Goal: Information Seeking & Learning: Learn about a topic

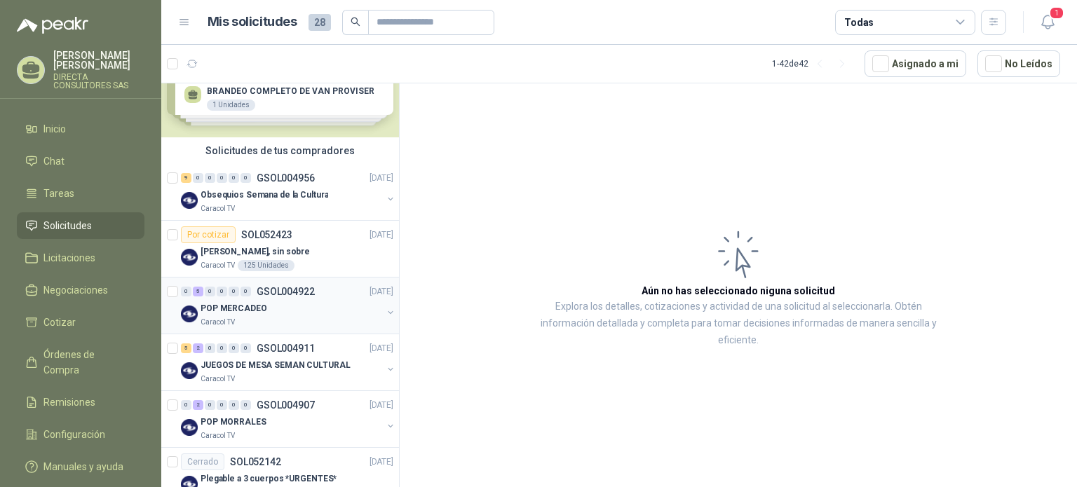
scroll to position [70, 0]
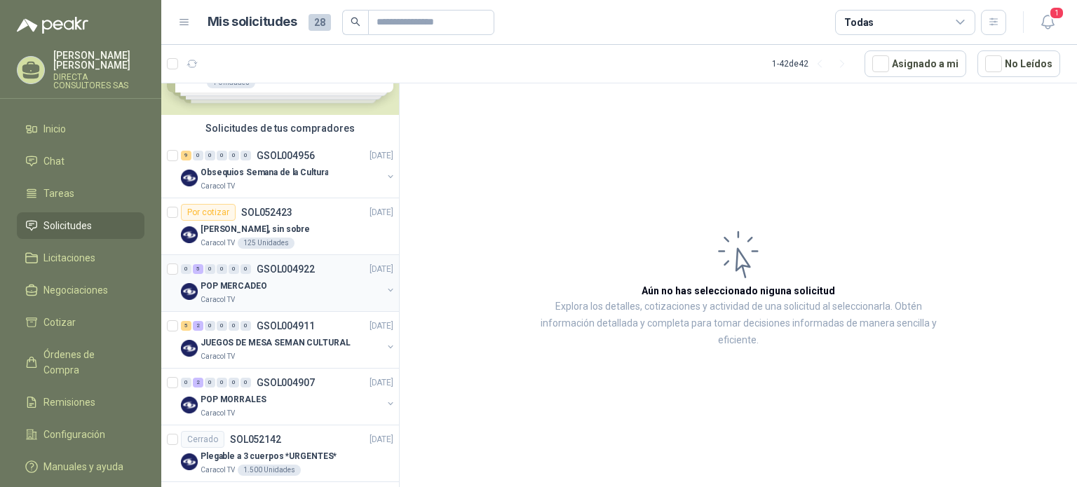
click at [242, 278] on div "POP MERCADEO" at bounding box center [292, 286] width 182 height 17
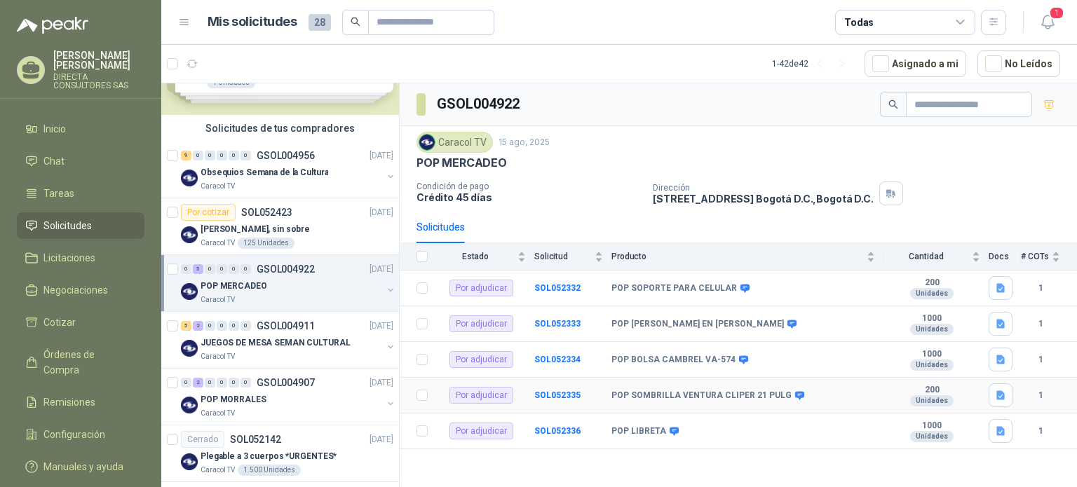
click at [648, 392] on b "POP SOMBRILLA VENTURA CLIPER 21 PULG" at bounding box center [701, 396] width 180 height 11
click at [552, 391] on b "SOL052335" at bounding box center [557, 396] width 46 height 10
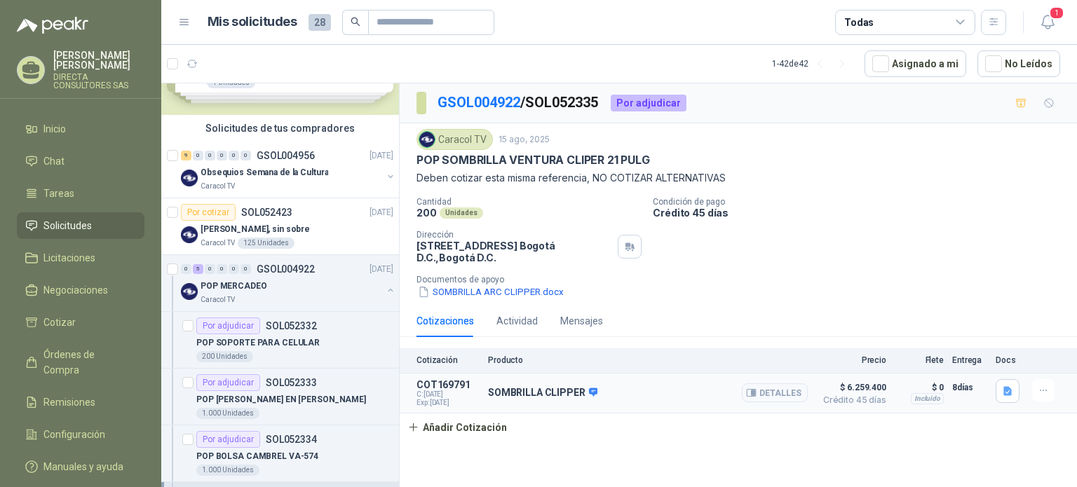
click at [540, 395] on p "SOMBRILLA CLIPPER" at bounding box center [542, 393] width 109 height 13
click at [464, 291] on button "SOMBRILLA ARC CLIPPER.docx" at bounding box center [491, 292] width 149 height 15
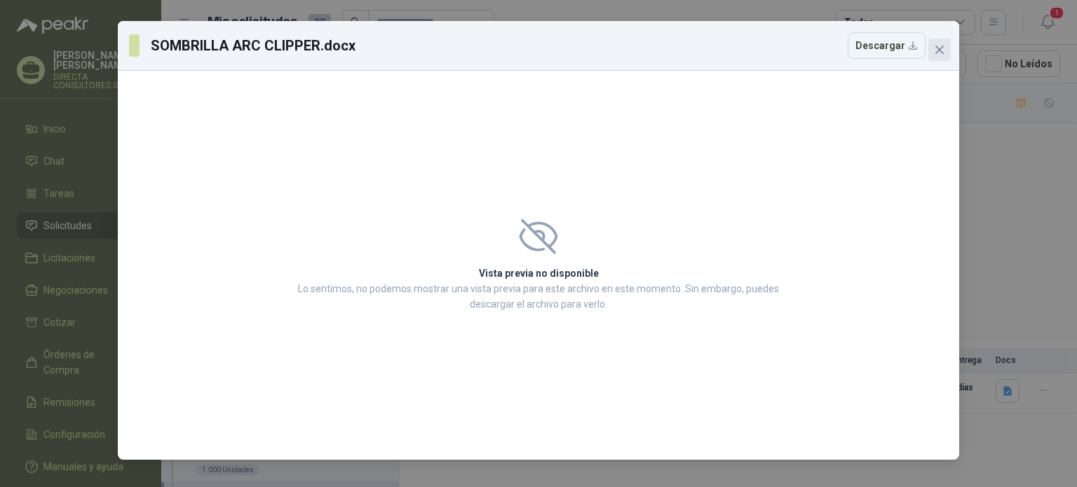
click at [935, 46] on icon "close" at bounding box center [939, 50] width 8 height 8
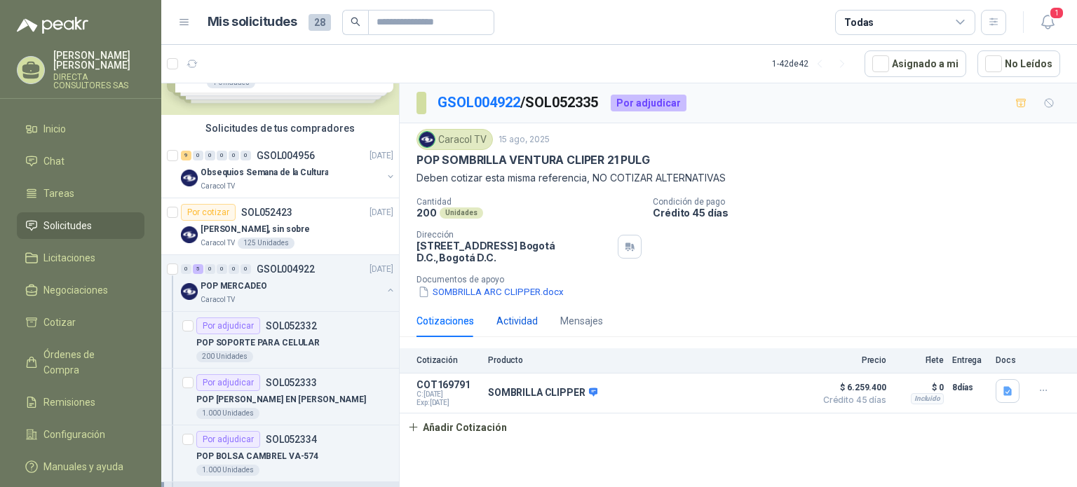
click at [522, 319] on div "Actividad" at bounding box center [516, 320] width 41 height 15
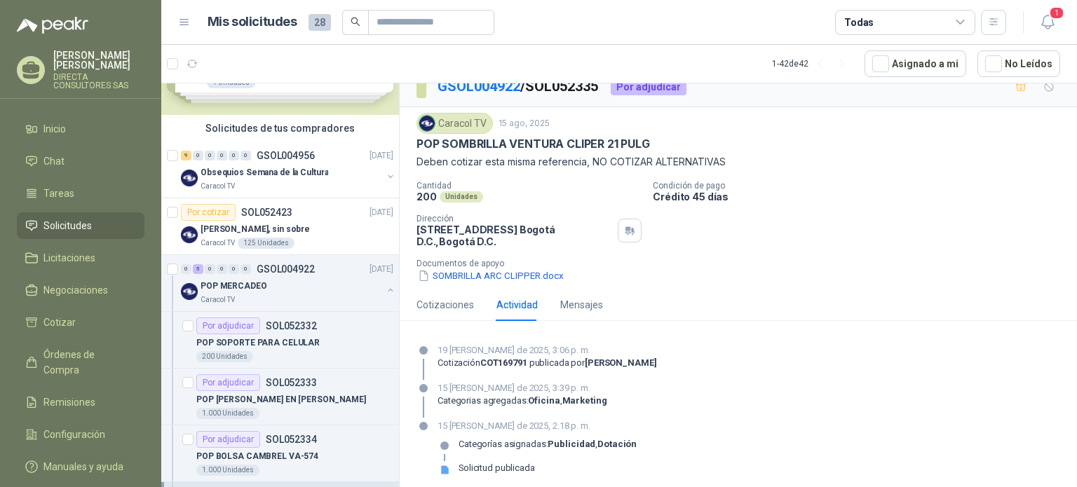
scroll to position [22, 0]
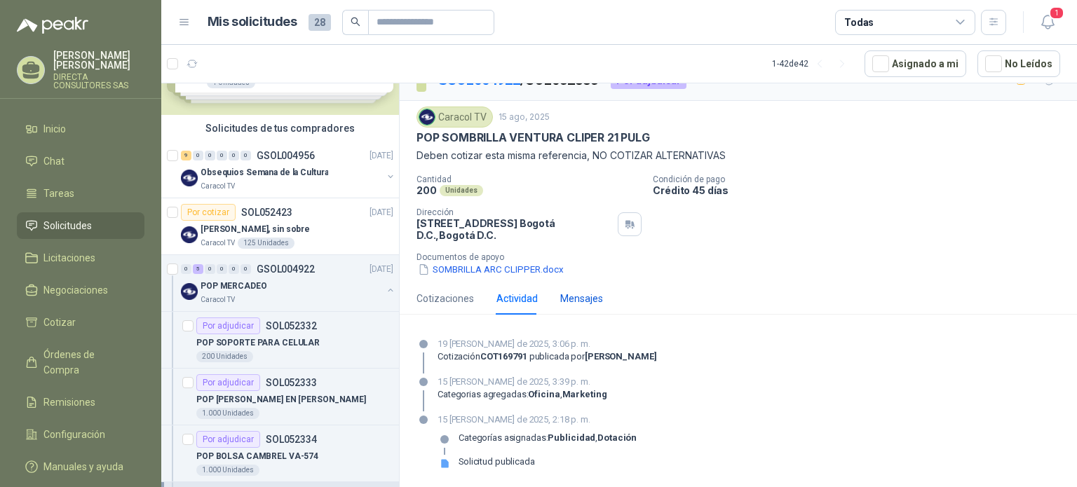
click at [586, 302] on div "Mensajes" at bounding box center [581, 298] width 43 height 15
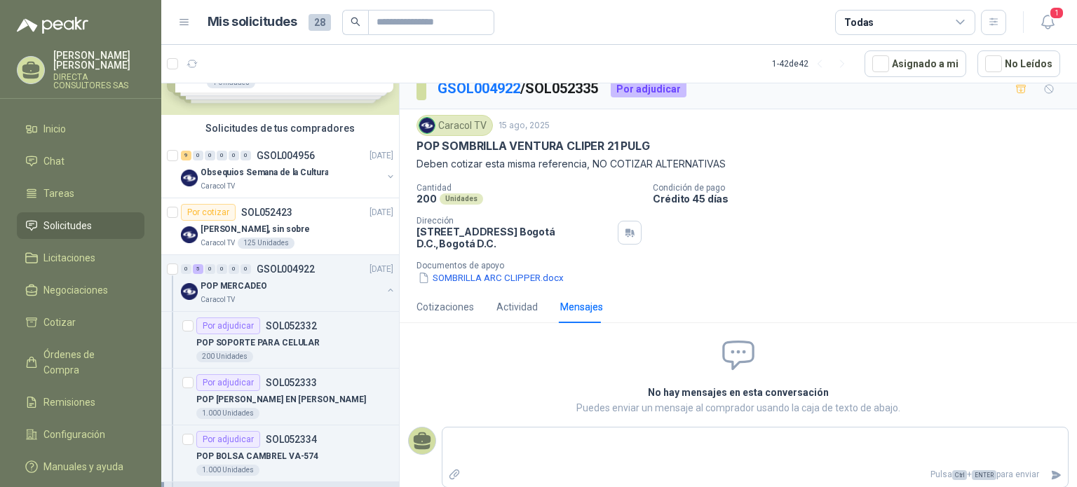
scroll to position [18, 0]
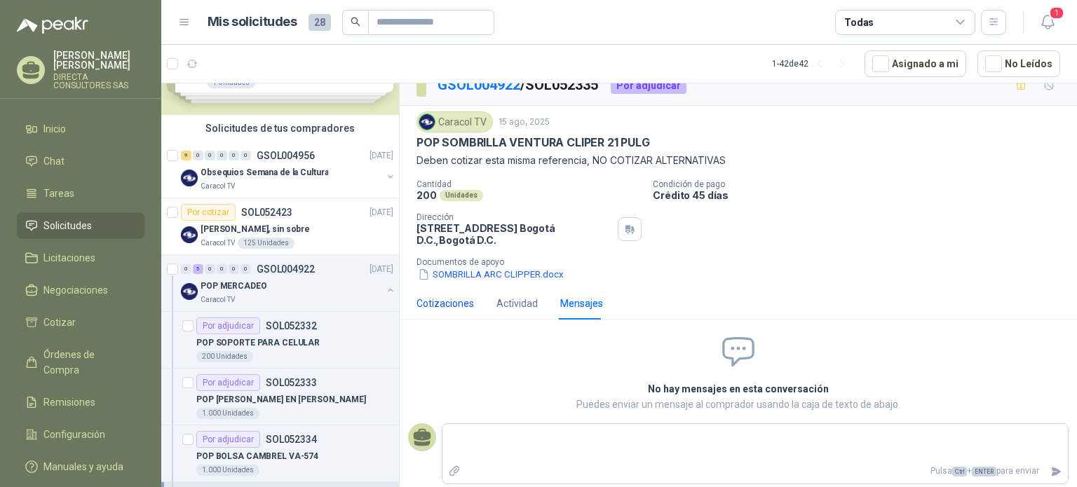
click at [443, 302] on div "Cotizaciones" at bounding box center [445, 303] width 57 height 15
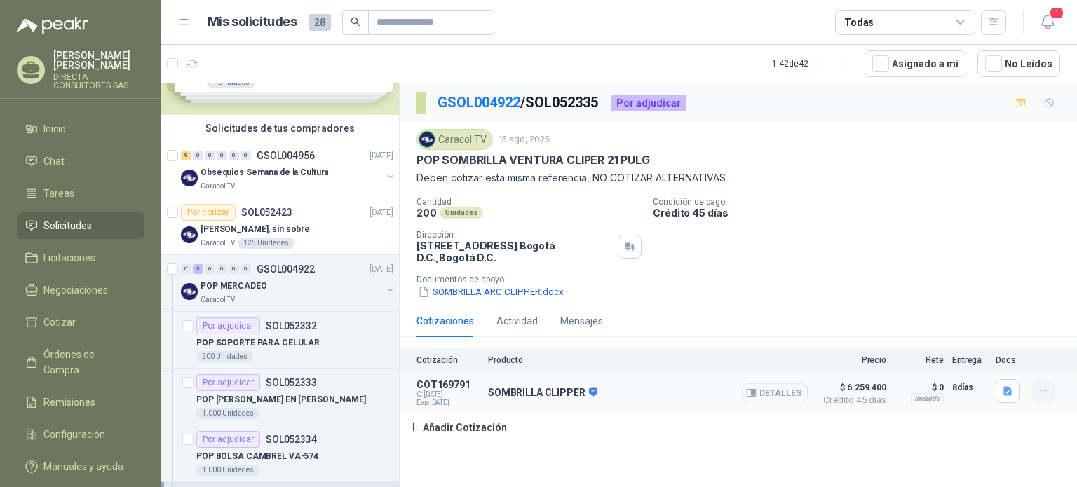
click at [1053, 395] on button "button" at bounding box center [1043, 390] width 22 height 22
click at [1060, 336] on icon "button" at bounding box center [1060, 334] width 11 height 11
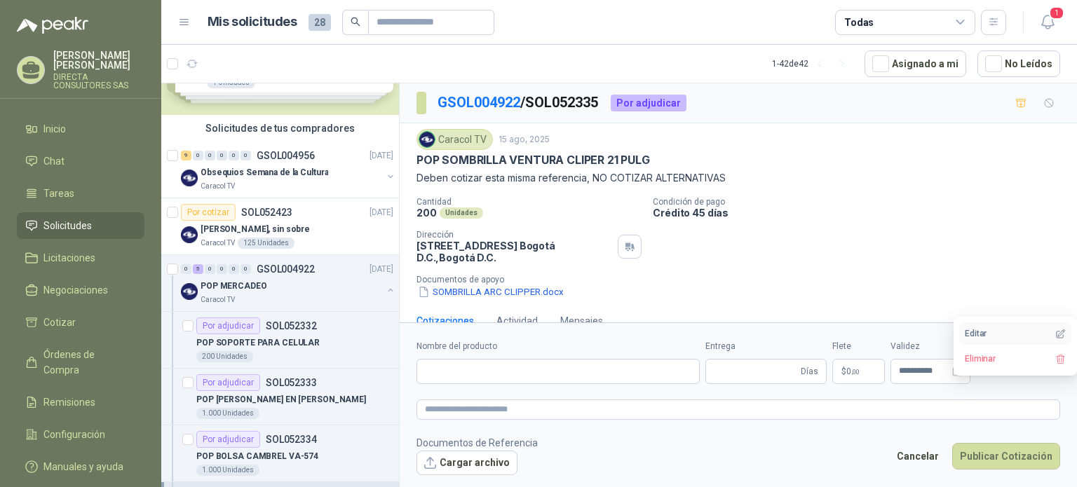
type input "**********"
type input "*"
type input "**********"
type textarea "**********"
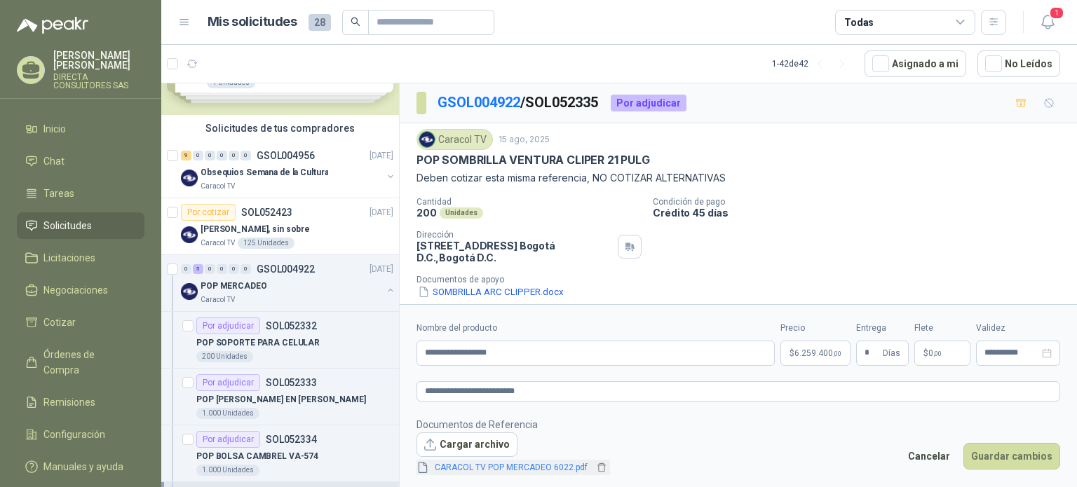
click at [516, 468] on link "CARACOL TV POP MERCADEO 6022.pdf" at bounding box center [511, 467] width 164 height 13
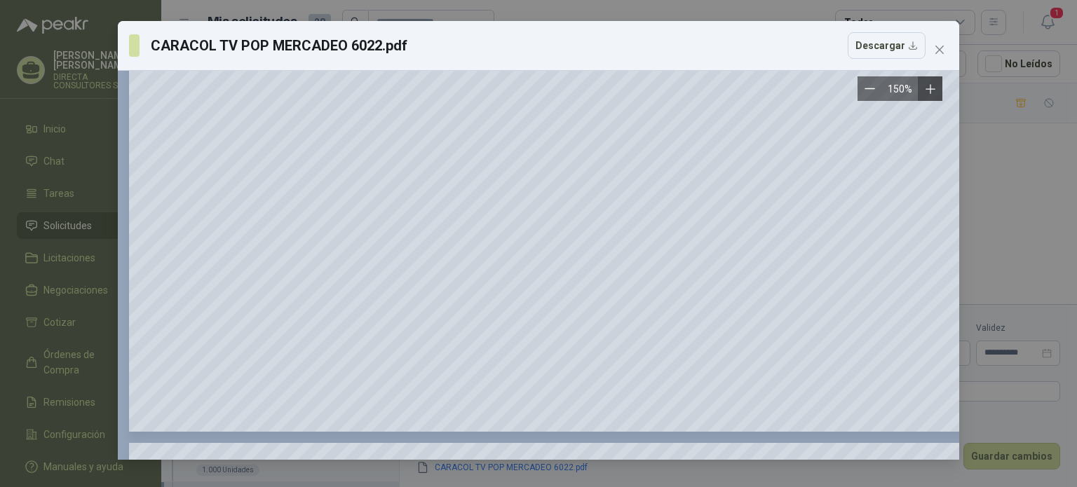
scroll to position [2104, 0]
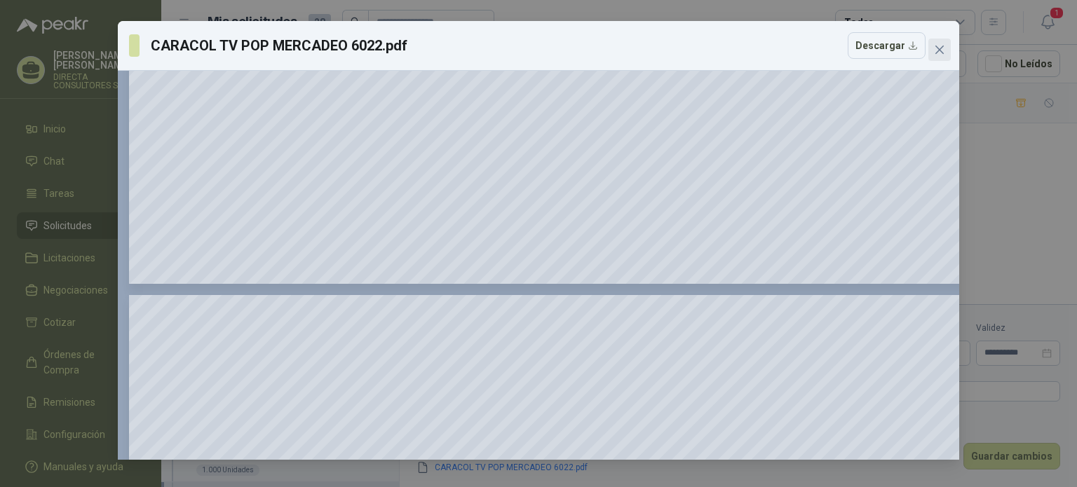
click at [937, 46] on icon "close" at bounding box center [939, 49] width 11 height 11
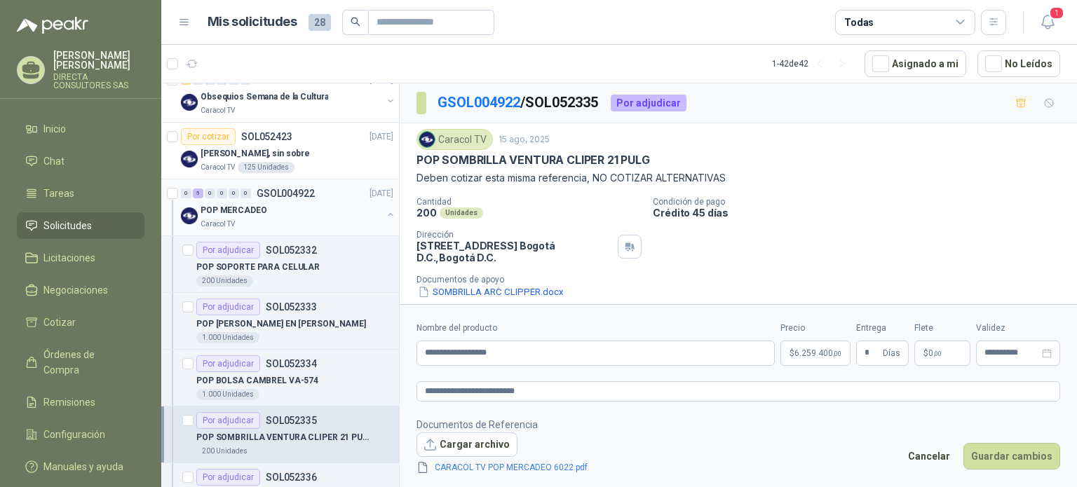
scroll to position [0, 0]
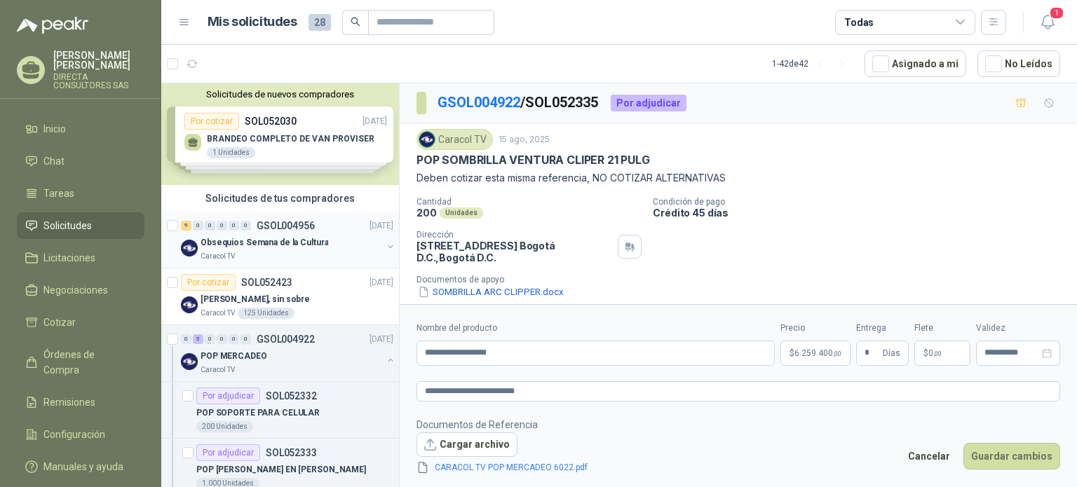
click at [284, 244] on p "Obsequios Semana de la Cultura" at bounding box center [265, 242] width 128 height 13
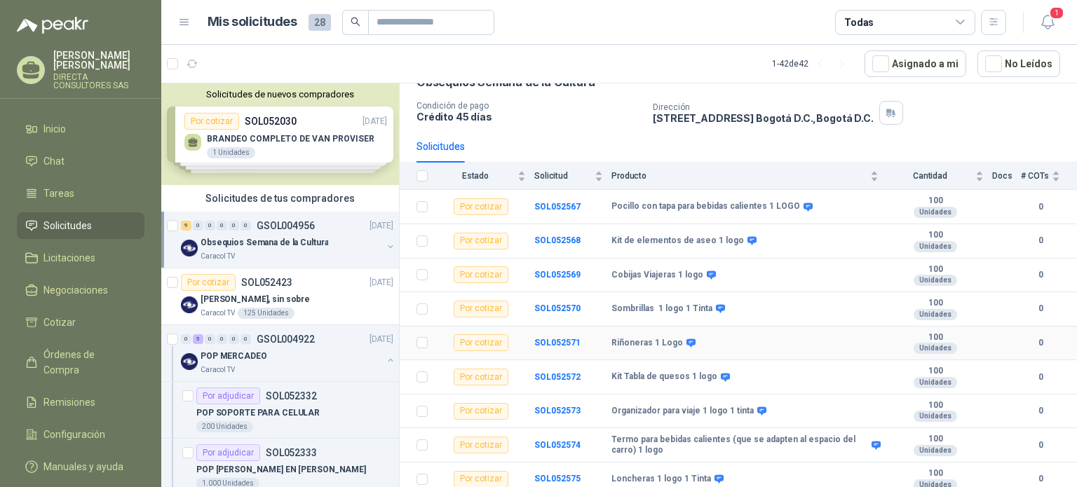
scroll to position [84, 0]
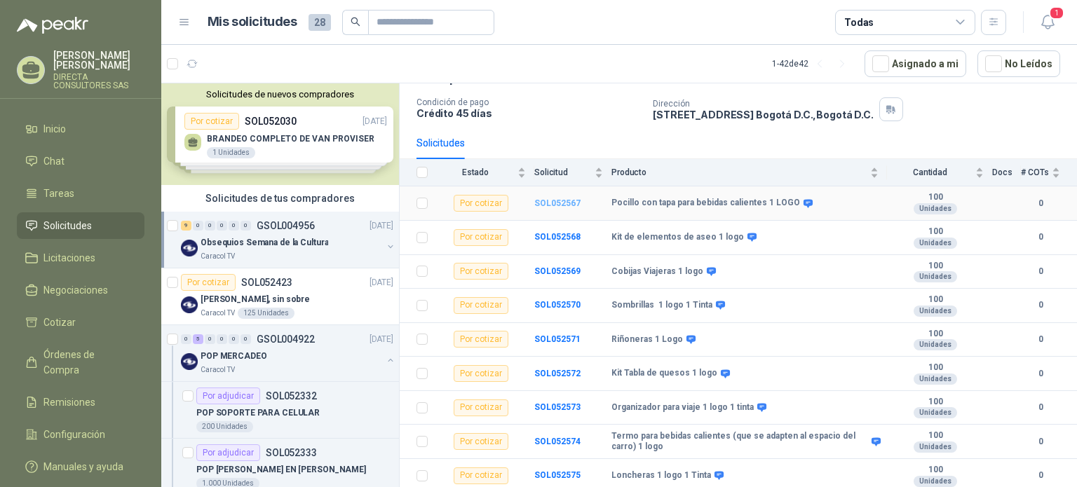
click at [546, 199] on b "SOL052567" at bounding box center [557, 203] width 46 height 10
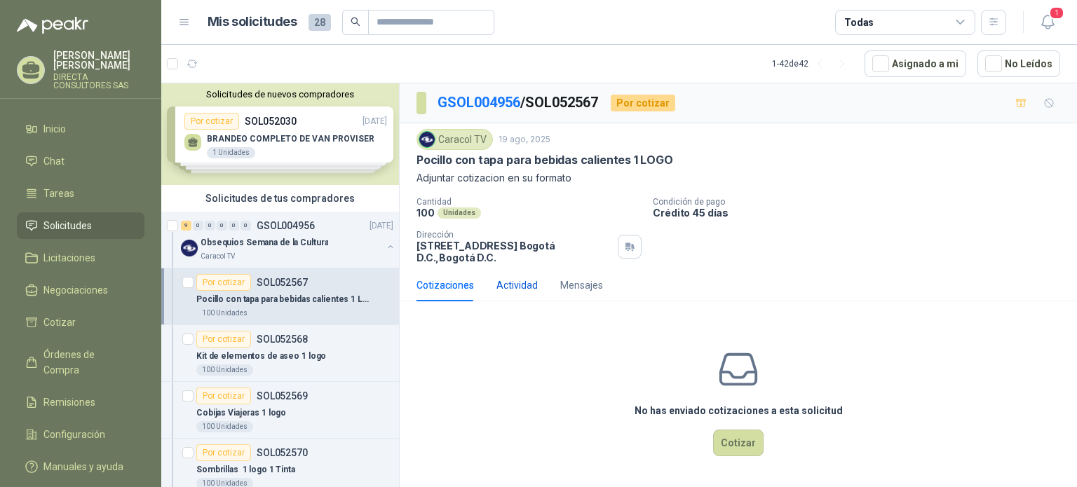
click at [515, 285] on div "Actividad" at bounding box center [516, 285] width 41 height 15
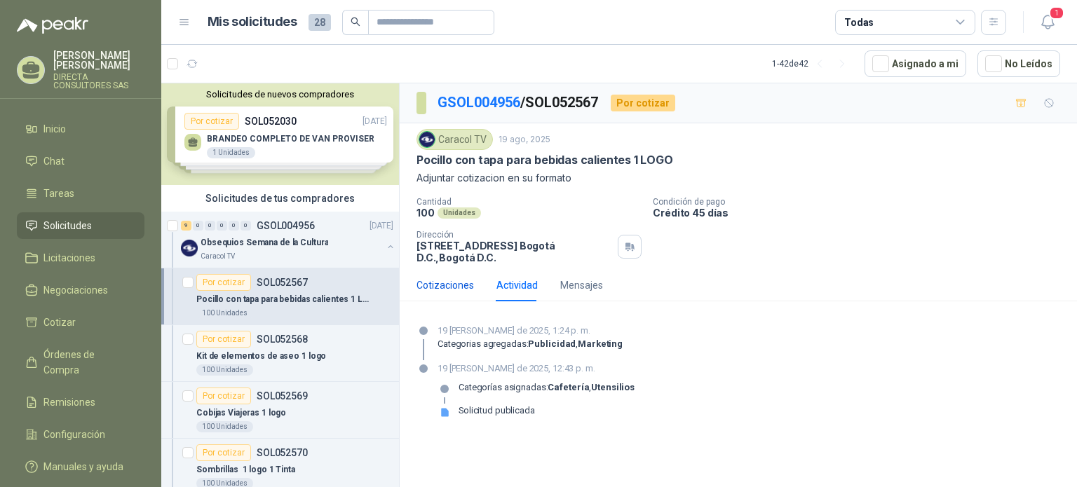
click at [438, 289] on div "Cotizaciones" at bounding box center [445, 285] width 57 height 15
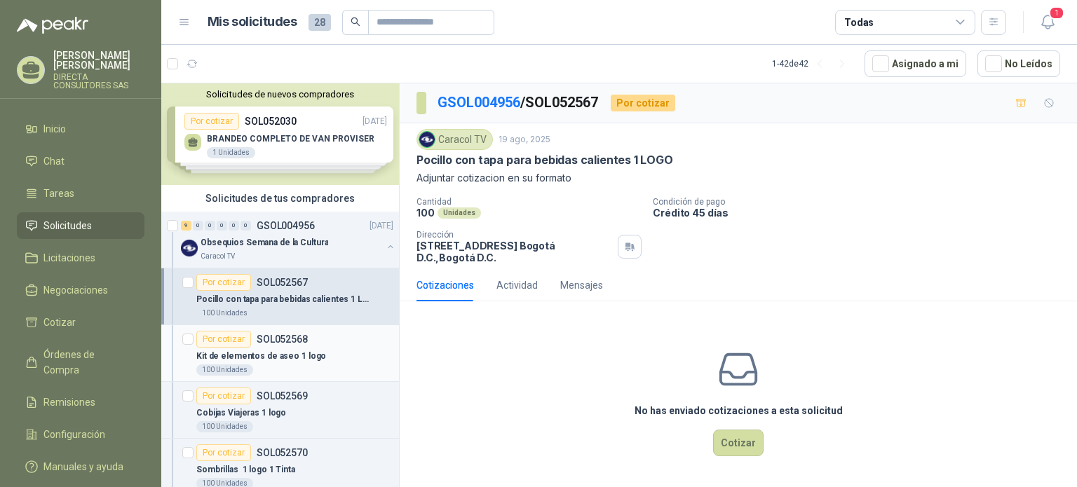
click at [222, 351] on p "Kit de elementos de aseo 1 logo" at bounding box center [261, 356] width 130 height 13
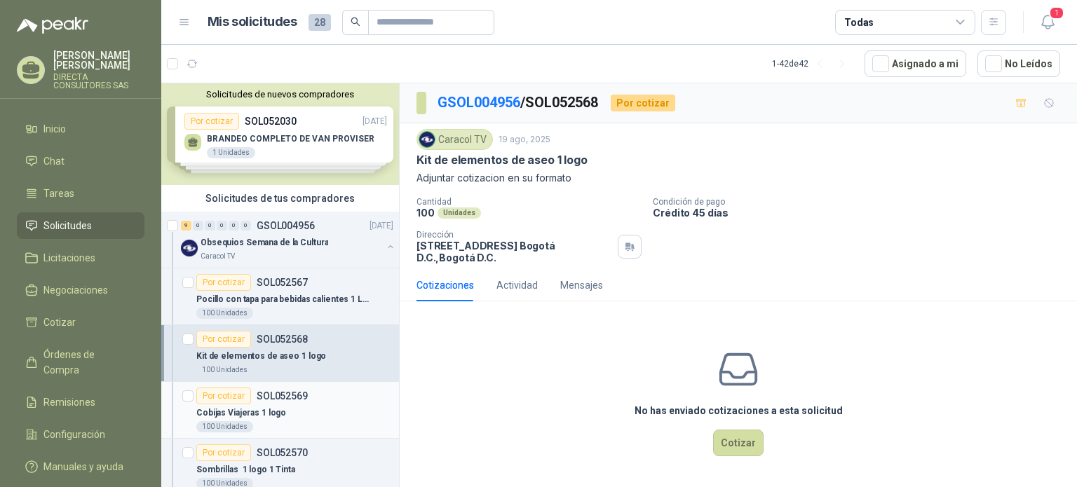
scroll to position [70, 0]
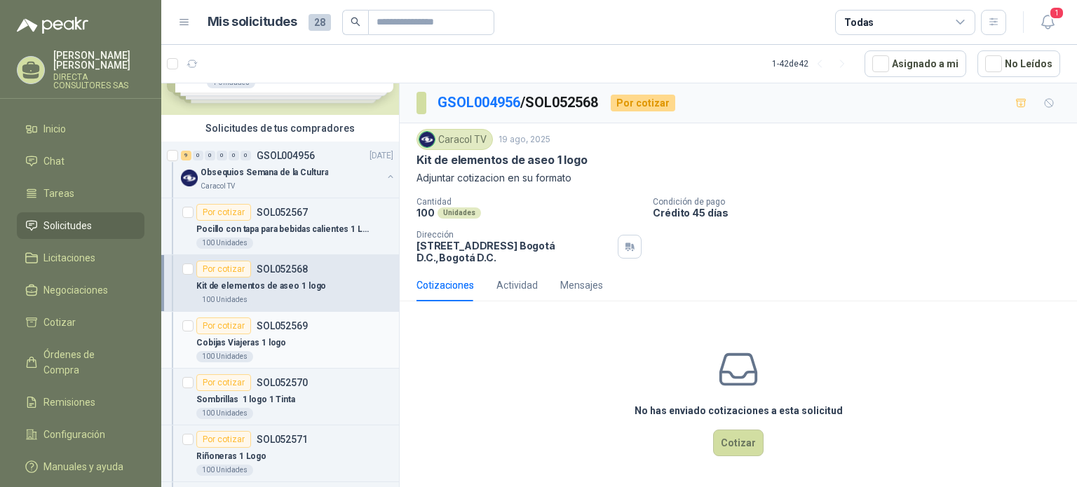
click at [230, 344] on p "Cobijas Viajeras 1 logo" at bounding box center [241, 343] width 90 height 13
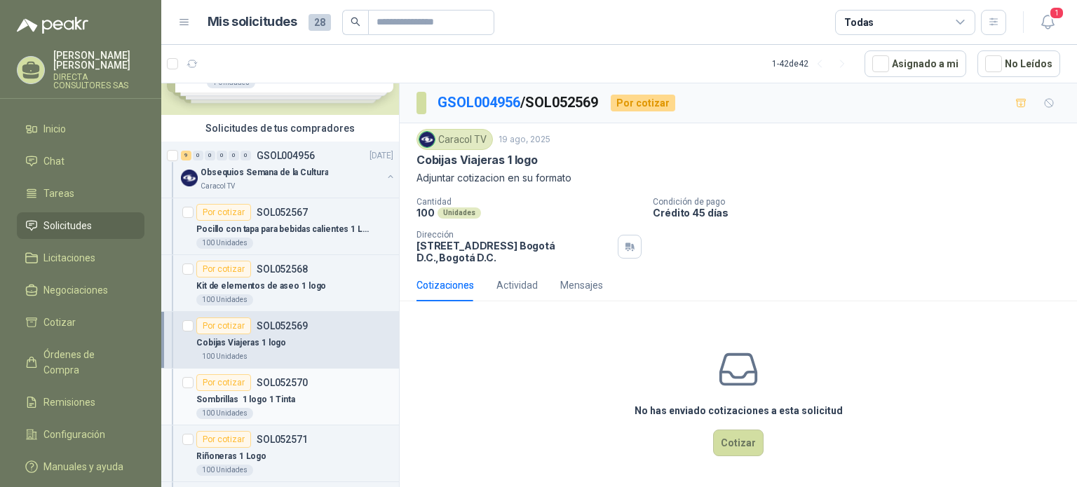
click at [217, 386] on div "Por cotizar" at bounding box center [223, 382] width 55 height 17
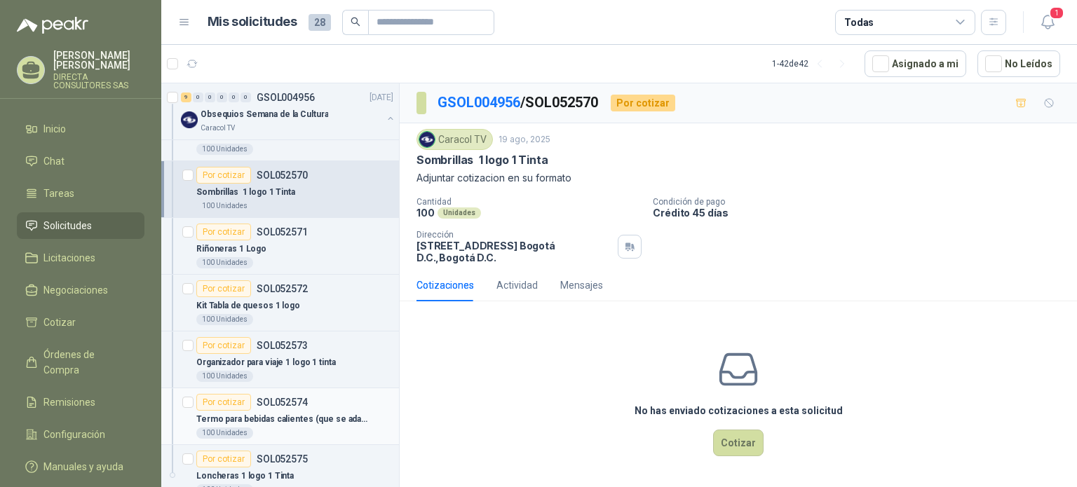
scroll to position [280, 0]
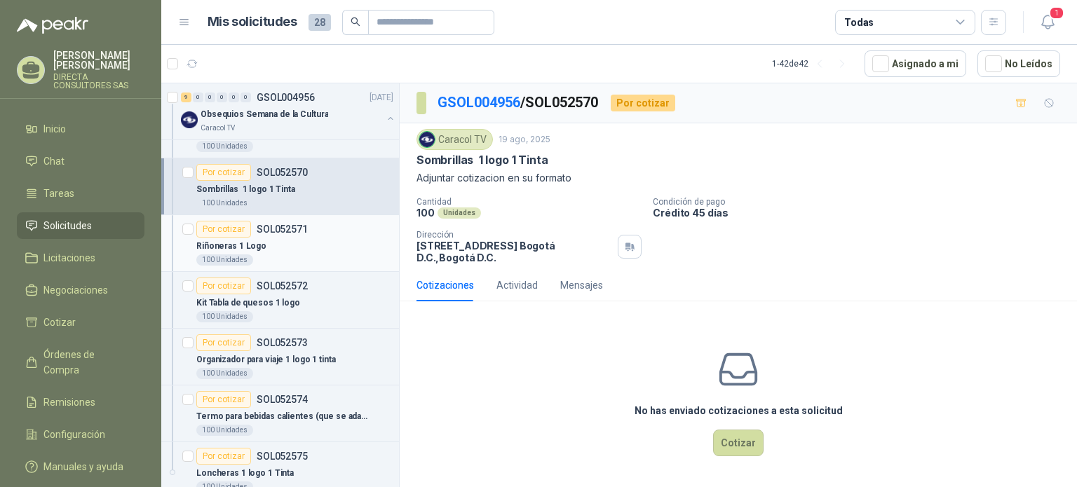
click at [224, 252] on div "Riñoneras 1 Logo" at bounding box center [294, 246] width 197 height 17
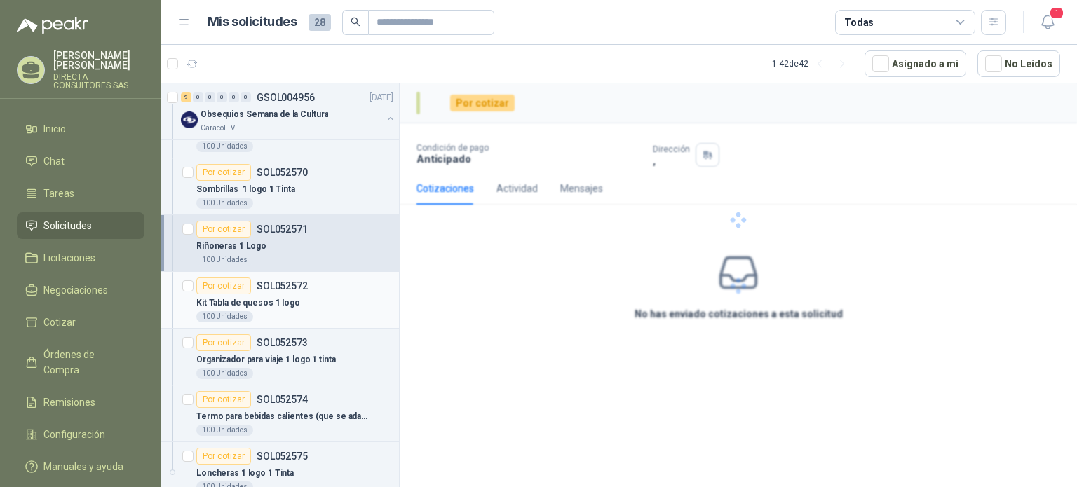
click at [217, 308] on p "Kit Tabla de quesos 1 logo" at bounding box center [248, 303] width 104 height 13
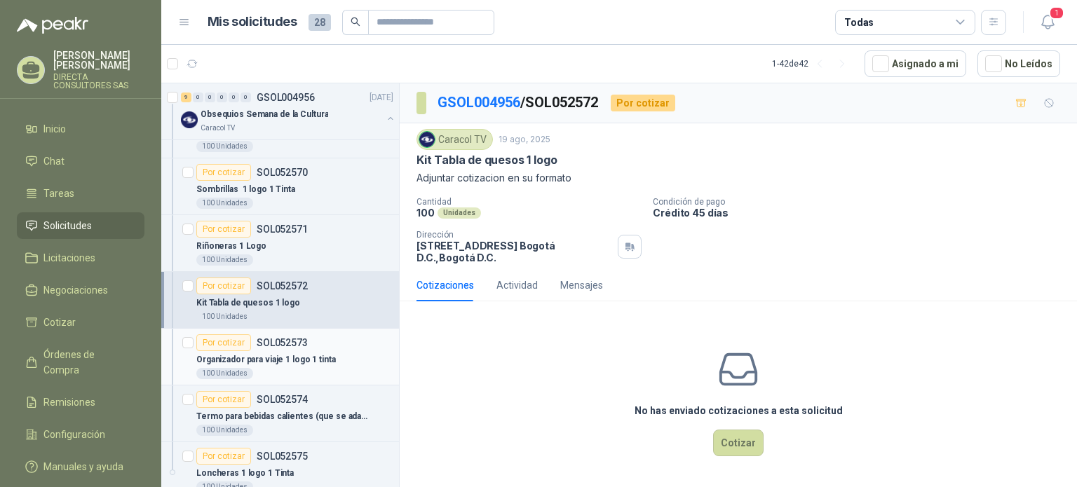
click at [234, 375] on div "100 Unidades" at bounding box center [224, 373] width 57 height 11
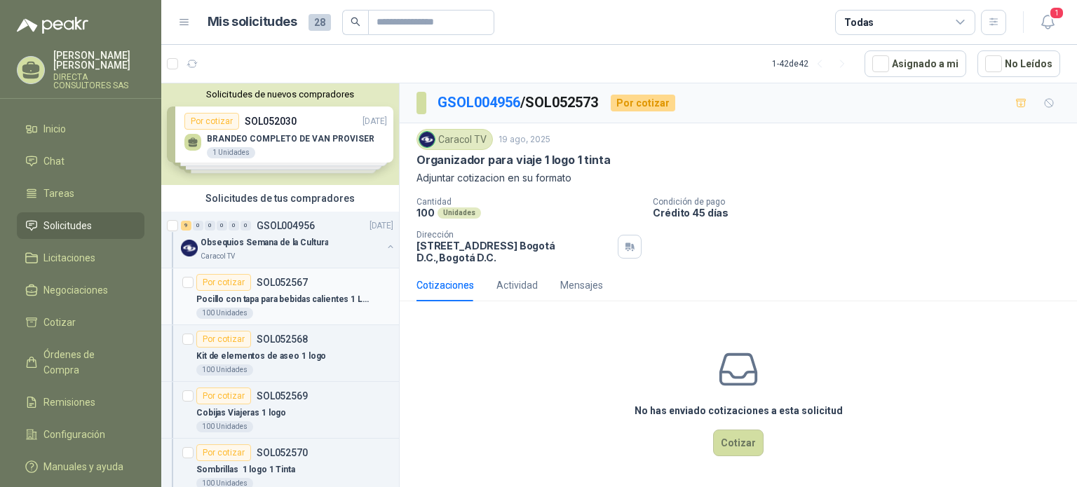
click at [229, 283] on div "Por cotizar" at bounding box center [223, 282] width 55 height 17
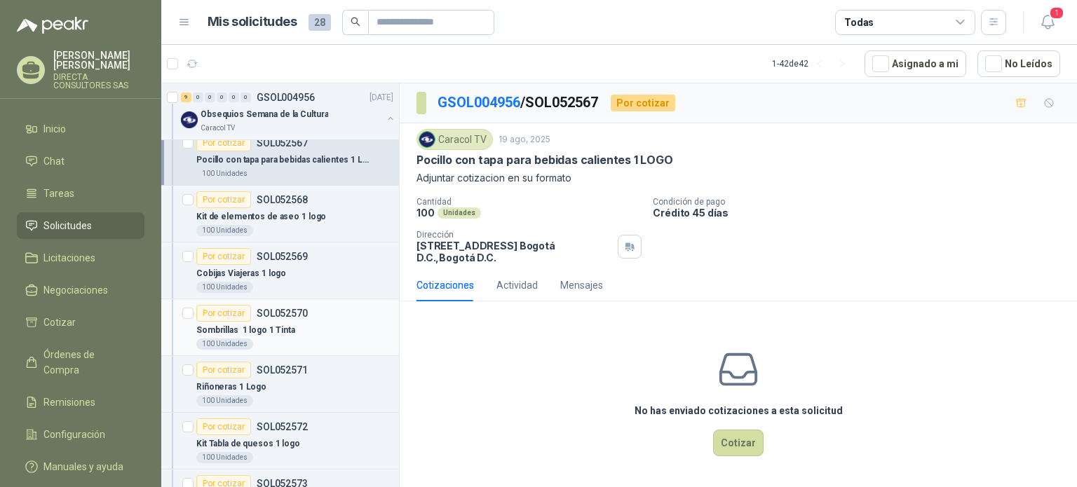
scroll to position [140, 0]
click at [235, 323] on p "Sombrillas 1 logo 1 Tinta" at bounding box center [245, 329] width 99 height 13
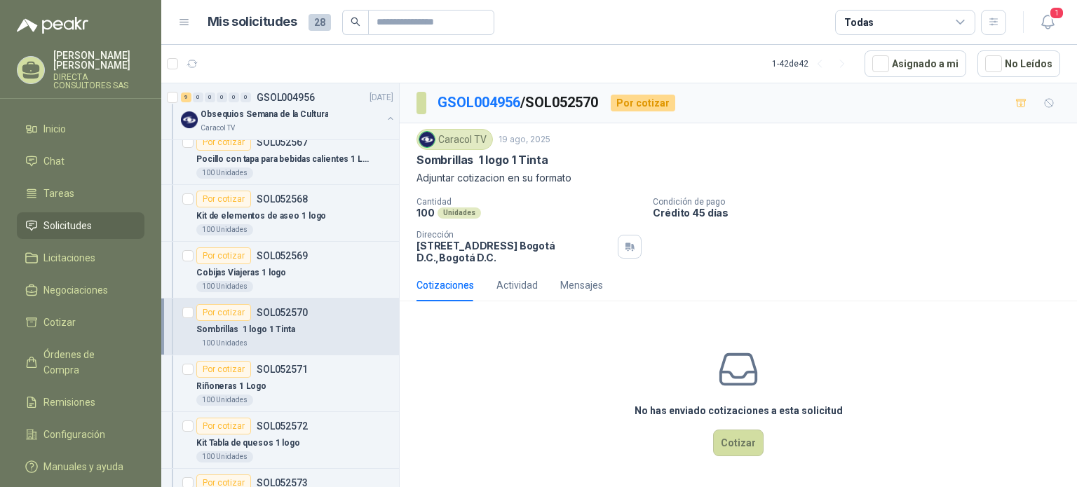
click at [268, 333] on p "Sombrillas 1 logo 1 Tinta" at bounding box center [245, 329] width 99 height 13
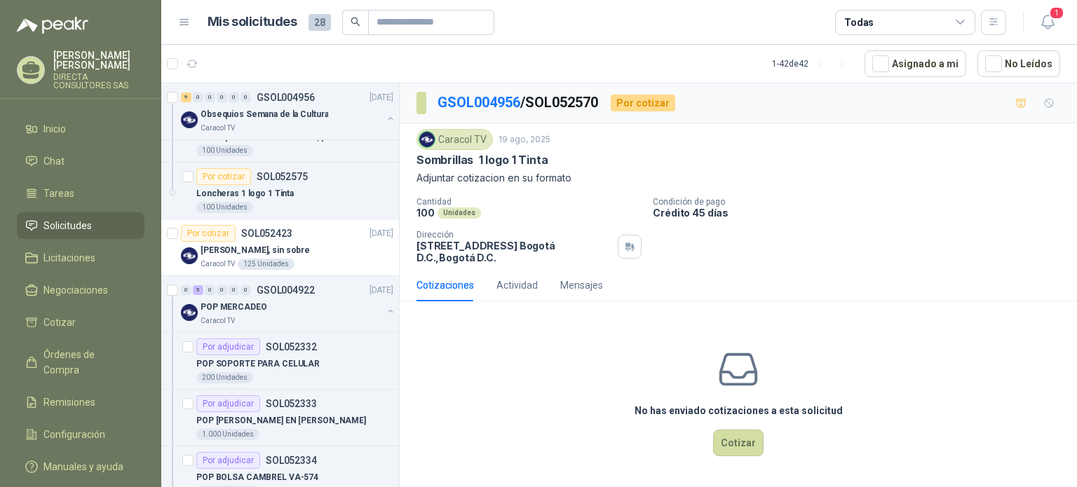
scroll to position [561, 0]
click at [205, 234] on div "Por cotizar" at bounding box center [208, 232] width 55 height 17
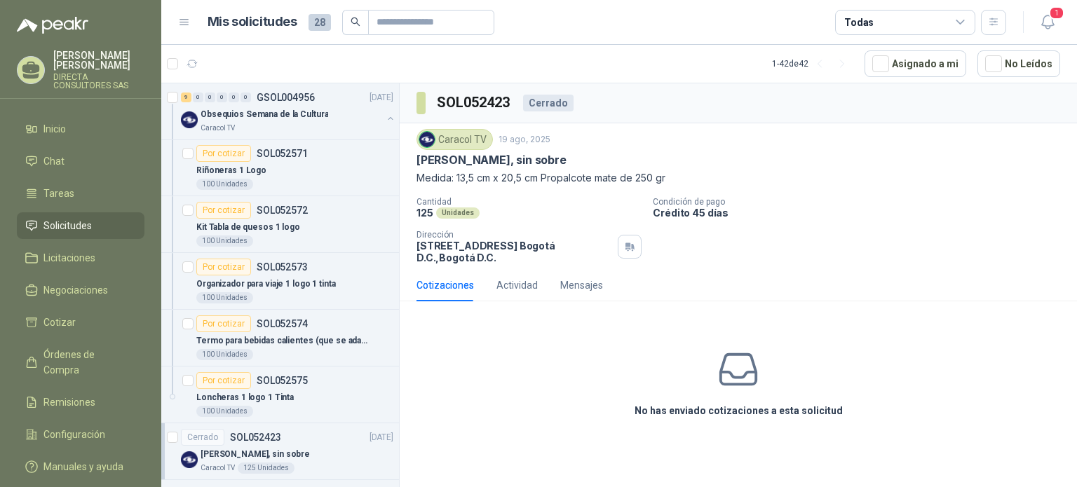
scroll to position [421, 0]
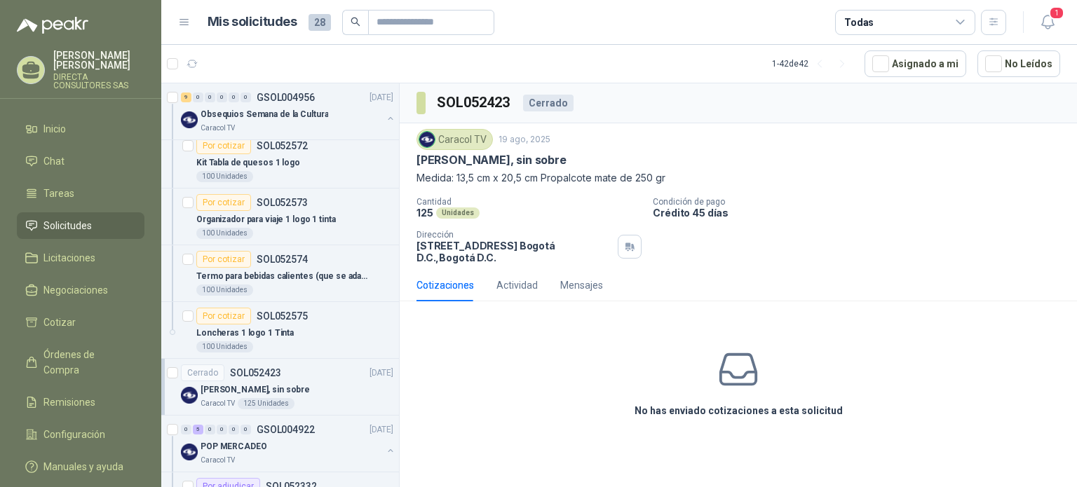
click at [161, 359] on link "Cerrado SOL052423 [DATE] Tarjeta Quinquenios, sin sobre Caracol TV 125 Unidades" at bounding box center [280, 387] width 238 height 57
click at [63, 222] on span "Solicitudes" at bounding box center [67, 225] width 48 height 15
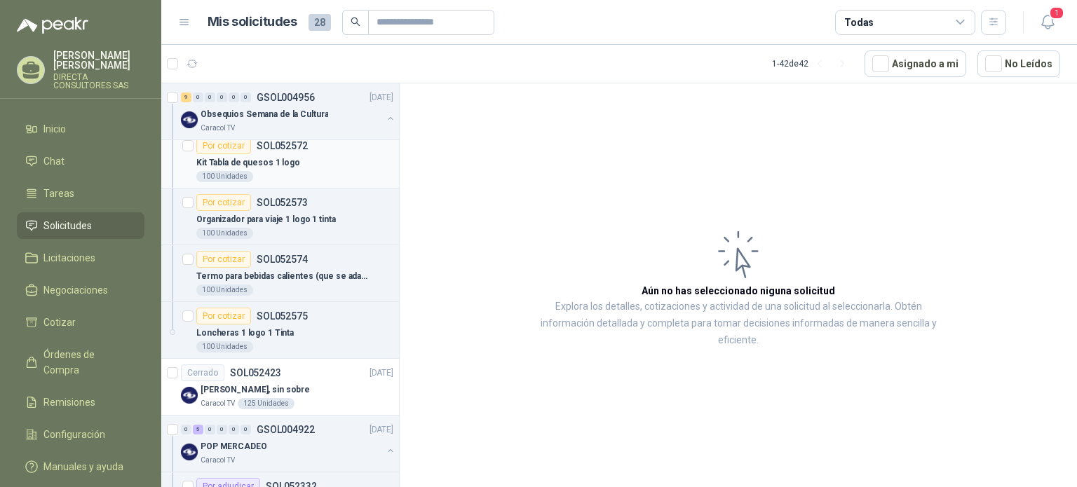
scroll to position [351, 0]
